Goal: Transaction & Acquisition: Obtain resource

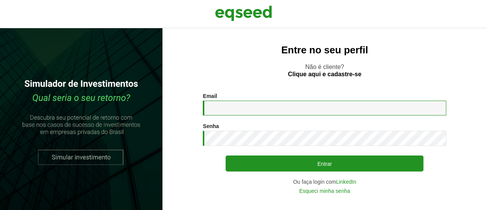
click at [294, 105] on input "Email *" at bounding box center [324, 107] width 243 height 15
click at [292, 109] on input "**********" at bounding box center [324, 107] width 243 height 15
type input "**********"
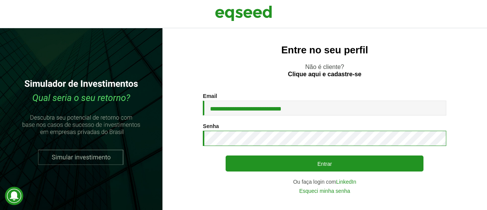
click at [226, 155] on button "Entrar" at bounding box center [325, 163] width 198 height 16
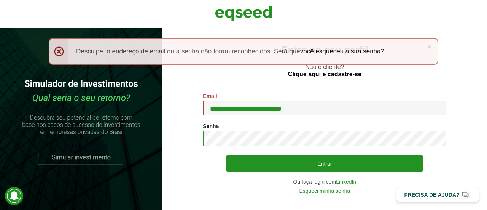
click at [226, 155] on button "Entrar" at bounding box center [325, 163] width 198 height 16
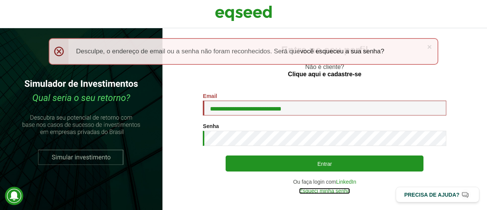
click at [338, 192] on link "Esqueci minha senha" at bounding box center [324, 190] width 51 height 5
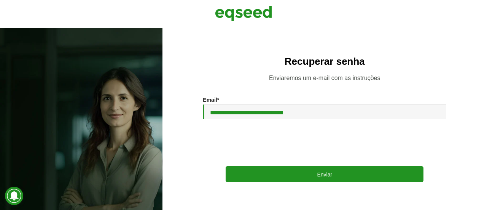
type input "**********"
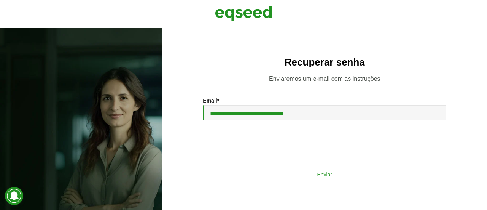
click at [264, 173] on button "Enviar" at bounding box center [325, 174] width 198 height 14
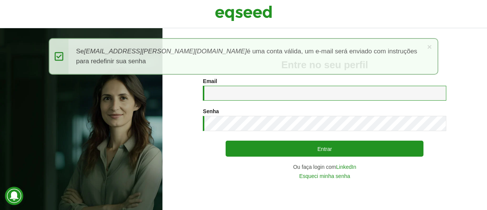
click at [279, 90] on input "Email *" at bounding box center [324, 93] width 243 height 15
type input "**********"
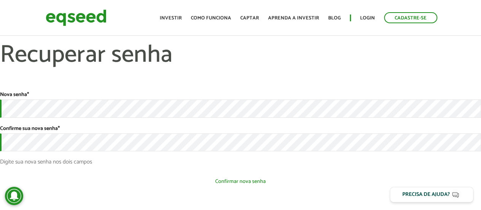
click at [95, 179] on button "Confirmar nova senha" at bounding box center [240, 181] width 481 height 14
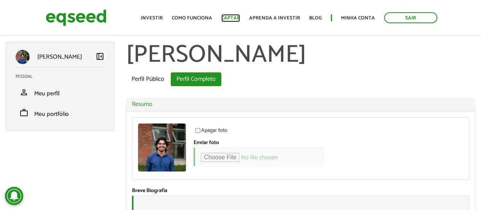
click at [237, 18] on link "Captar" at bounding box center [230, 18] width 19 height 5
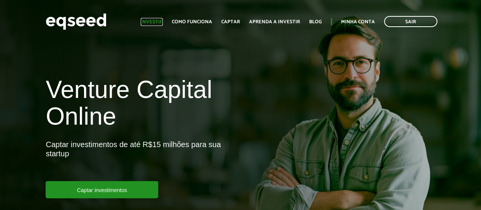
click at [160, 20] on link "Investir" at bounding box center [152, 21] width 22 height 5
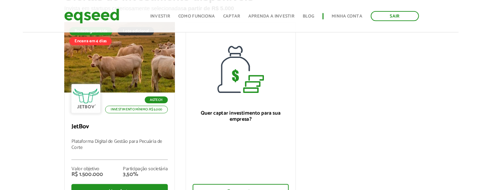
scroll to position [100, 0]
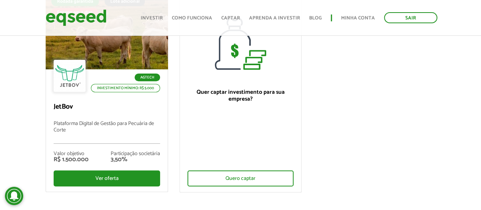
drag, startPoint x: 485, startPoint y: 39, endPoint x: 484, endPoint y: 62, distance: 22.5
click at [481, 62] on html "Sair Toggle navigation Toggle navigation Início Investir Como funciona" at bounding box center [240, 5] width 481 height 210
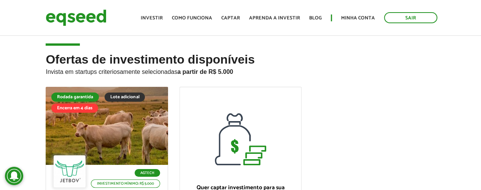
scroll to position [0, 0]
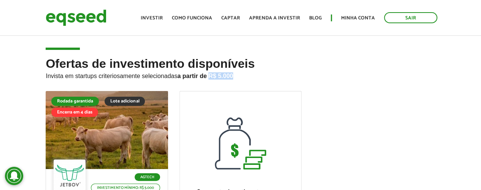
drag, startPoint x: 211, startPoint y: 76, endPoint x: 237, endPoint y: 72, distance: 27.0
click at [237, 72] on p "Invista em startups criteriosamente selecionadas a partir de R$ 5.000" at bounding box center [240, 74] width 389 height 9
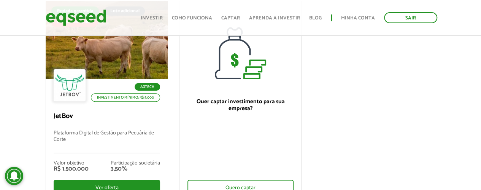
scroll to position [86, 0]
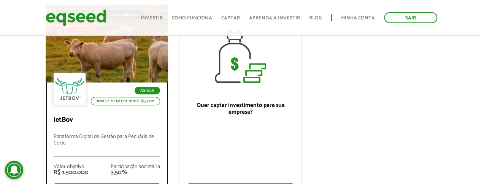
click at [74, 59] on div at bounding box center [106, 44] width 147 height 94
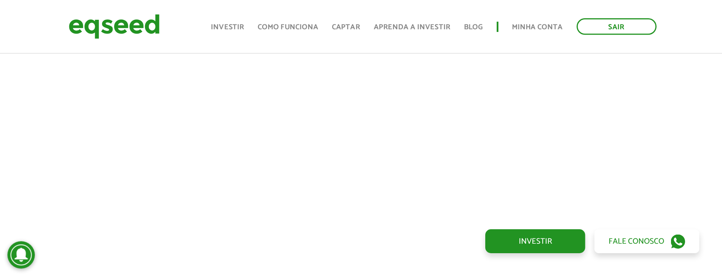
scroll to position [900, 0]
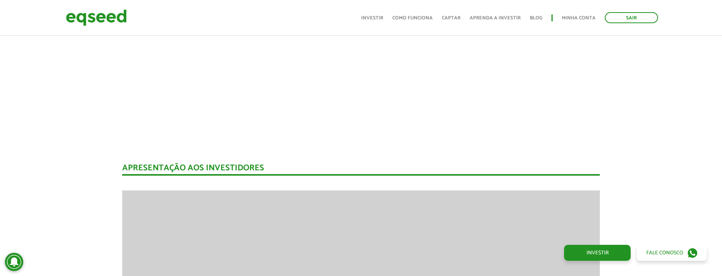
drag, startPoint x: 0, startPoint y: 0, endPoint x: 396, endPoint y: 168, distance: 430.0
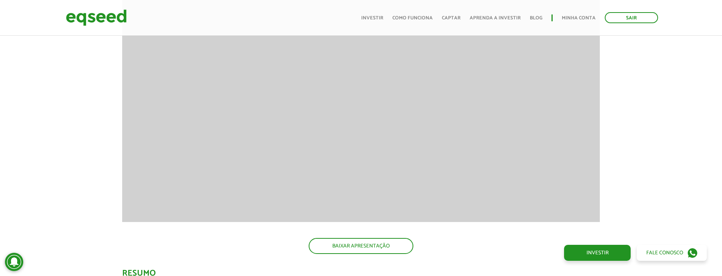
scroll to position [1161, 0]
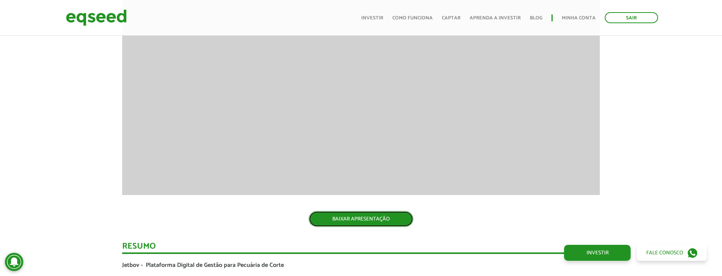
click at [381, 184] on link "BAIXAR APRESENTAÇÃO" at bounding box center [360, 219] width 105 height 16
